Goal: Information Seeking & Learning: Learn about a topic

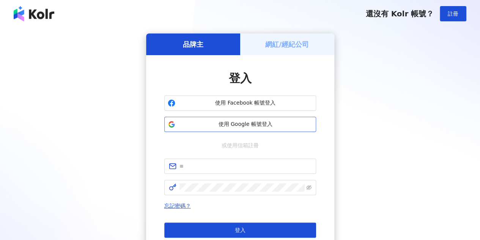
click at [289, 125] on span "使用 Google 帳號登入" at bounding box center [245, 124] width 134 height 8
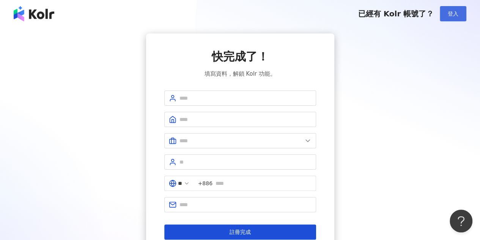
click at [464, 13] on button "登入" at bounding box center [453, 13] width 27 height 15
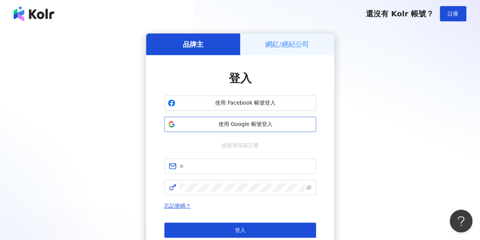
click at [269, 125] on span "使用 Google 帳號登入" at bounding box center [245, 124] width 134 height 8
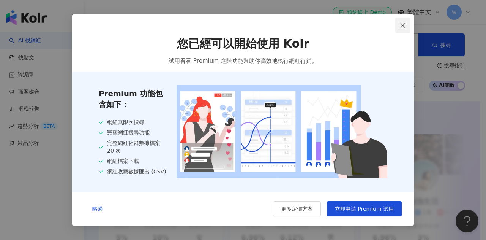
click at [403, 22] on icon "close" at bounding box center [403, 25] width 6 height 6
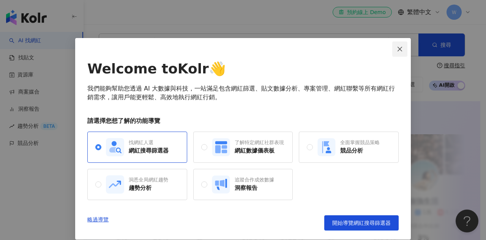
click at [397, 46] on icon "close" at bounding box center [400, 49] width 6 height 6
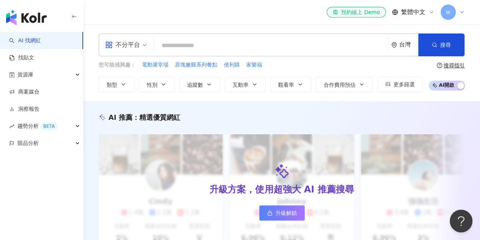
click at [218, 43] on input "search" at bounding box center [271, 45] width 227 height 14
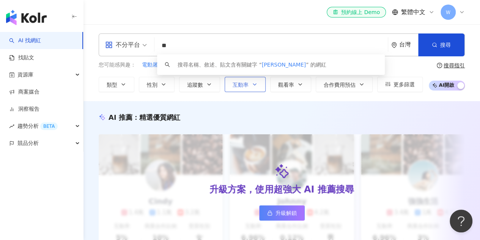
type input "**"
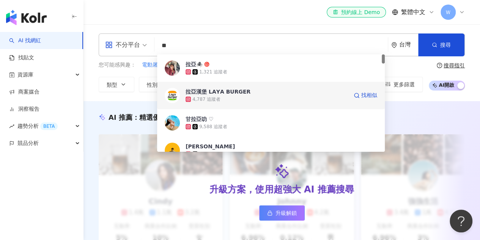
click at [310, 98] on div "4,787 追蹤者" at bounding box center [267, 99] width 162 height 8
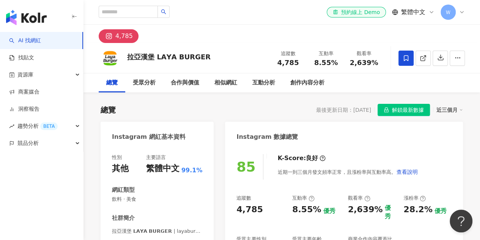
click at [250, 109] on div "總覽 最後更新日期：2025/9/10 解鎖最新數據 近三個月" at bounding box center [282, 110] width 363 height 12
